Goal: Find specific page/section: Find specific page/section

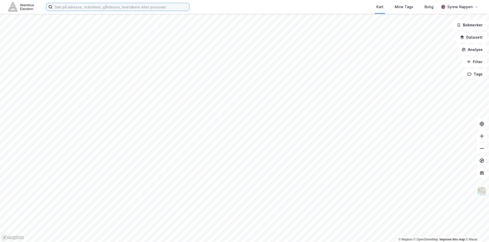
click at [119, 6] on input at bounding box center [120, 7] width 137 height 8
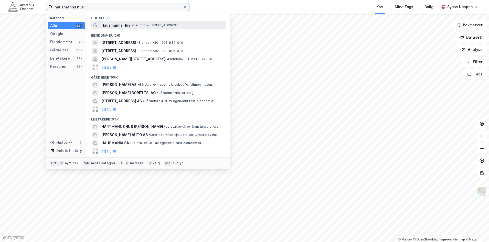
type input "hausmanns hus"
click at [139, 26] on span "• Eiendom • [STREET_ADDRESS]" at bounding box center [155, 25] width 48 height 4
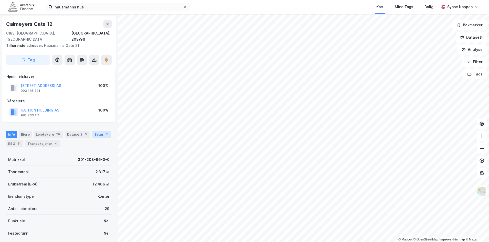
click at [93, 131] on div "Bygg 2" at bounding box center [101, 134] width 19 height 7
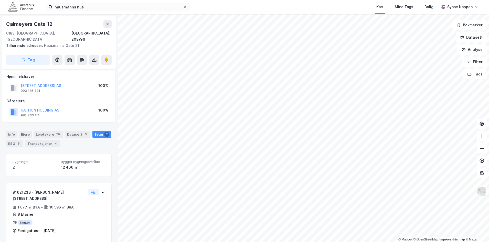
scroll to position [39, 0]
